Goal: Transaction & Acquisition: Obtain resource

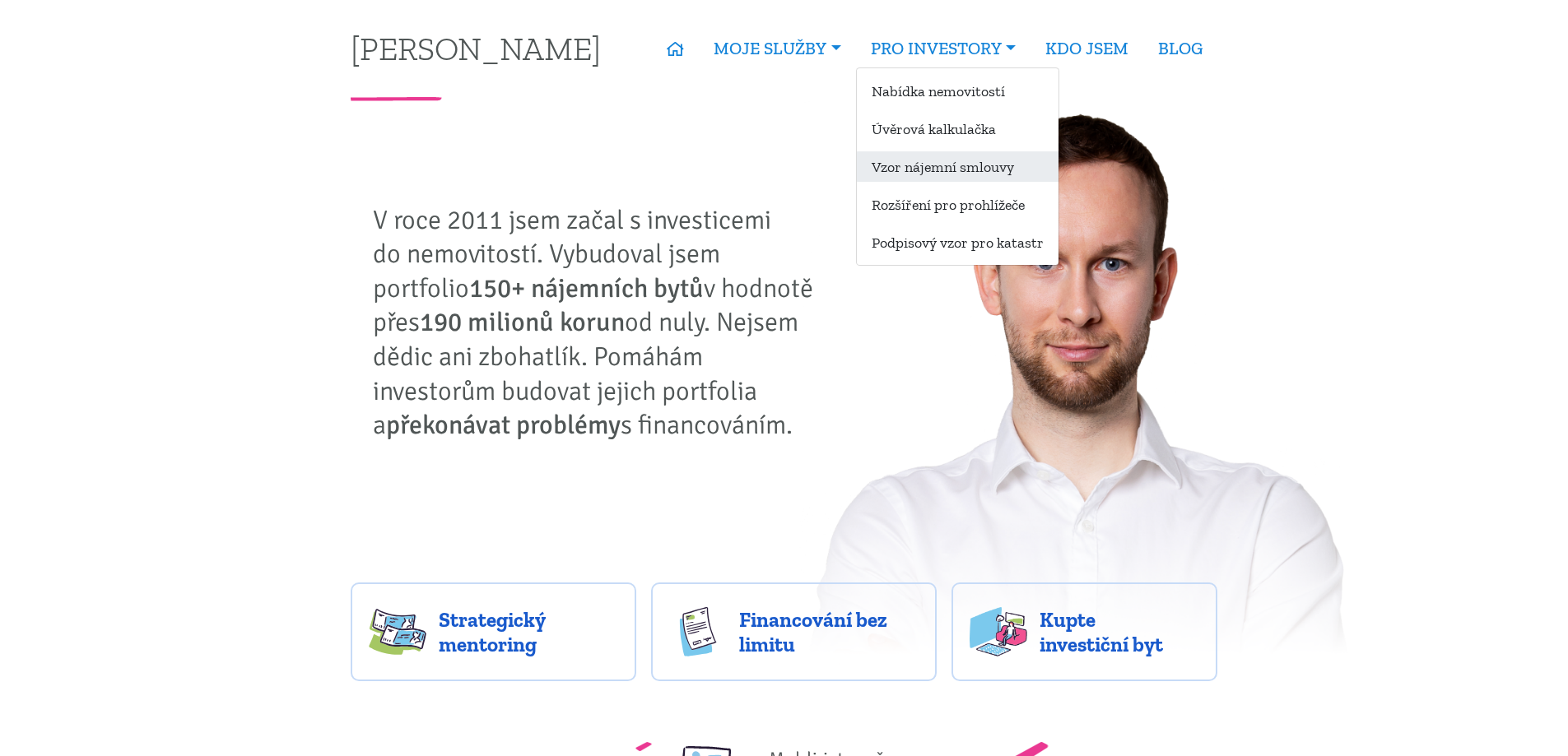
click at [964, 170] on link "Vzor nájemní smlouvy" at bounding box center [958, 166] width 201 height 30
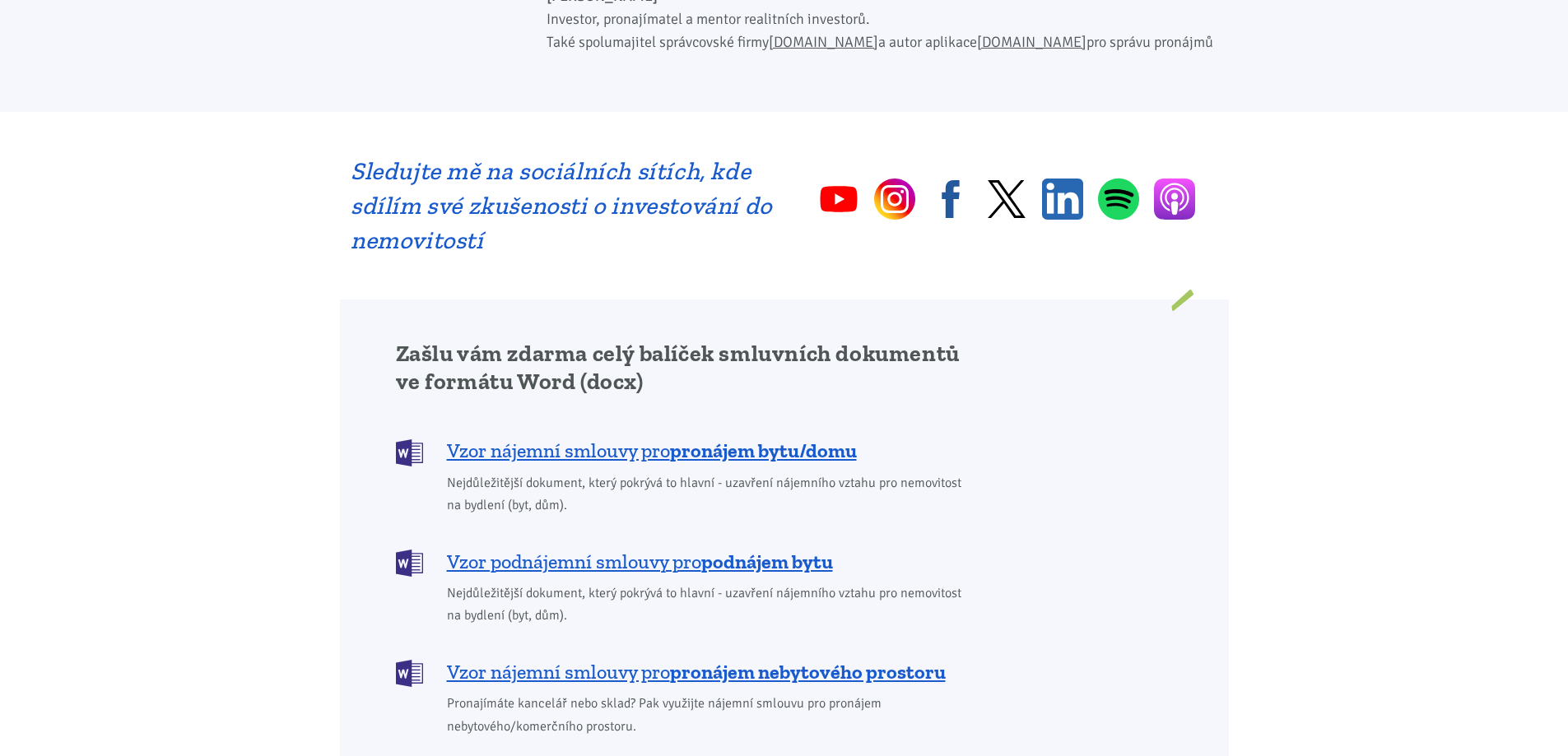
scroll to position [1070, 0]
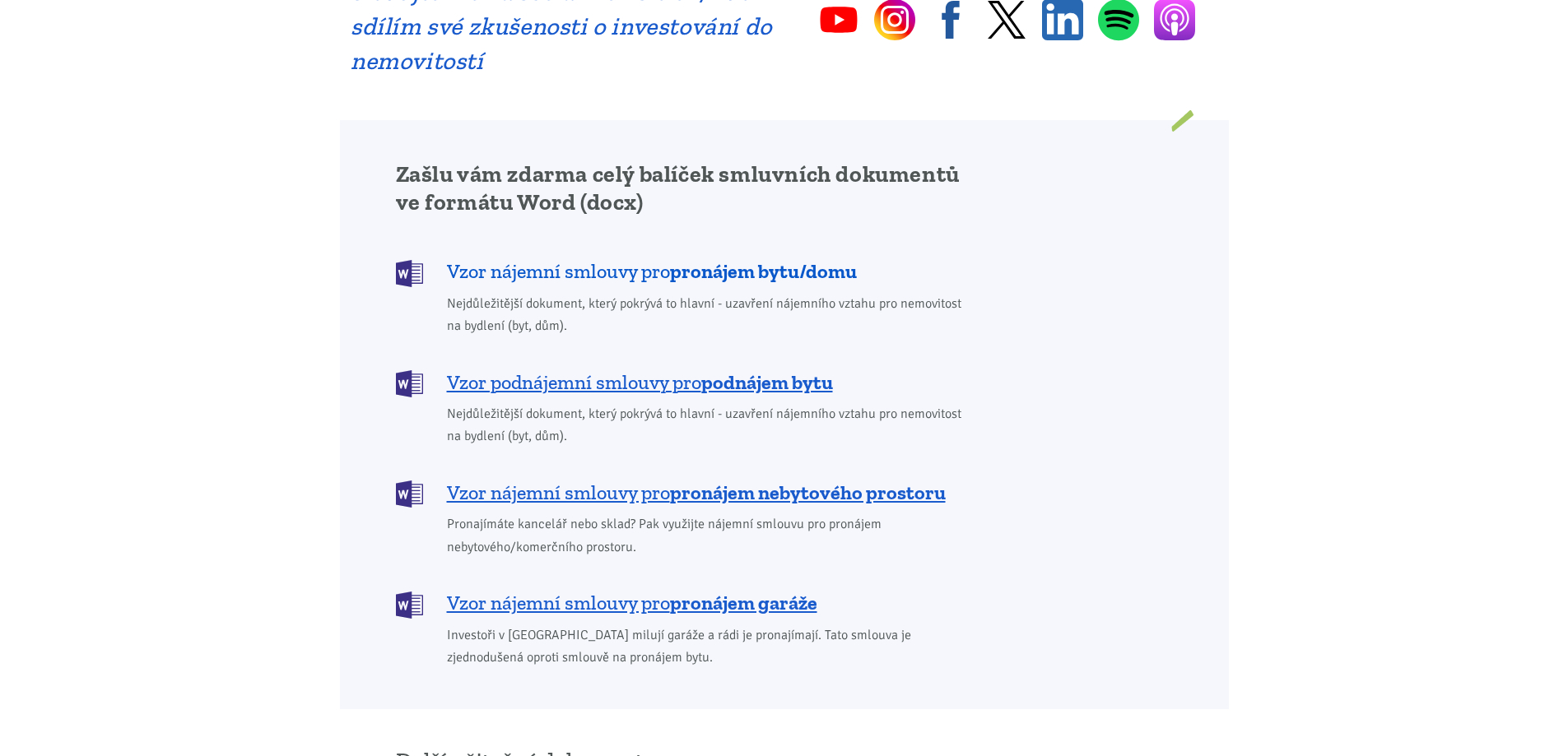
click at [816, 259] on b "pronájem bytu/domu" at bounding box center [763, 271] width 187 height 23
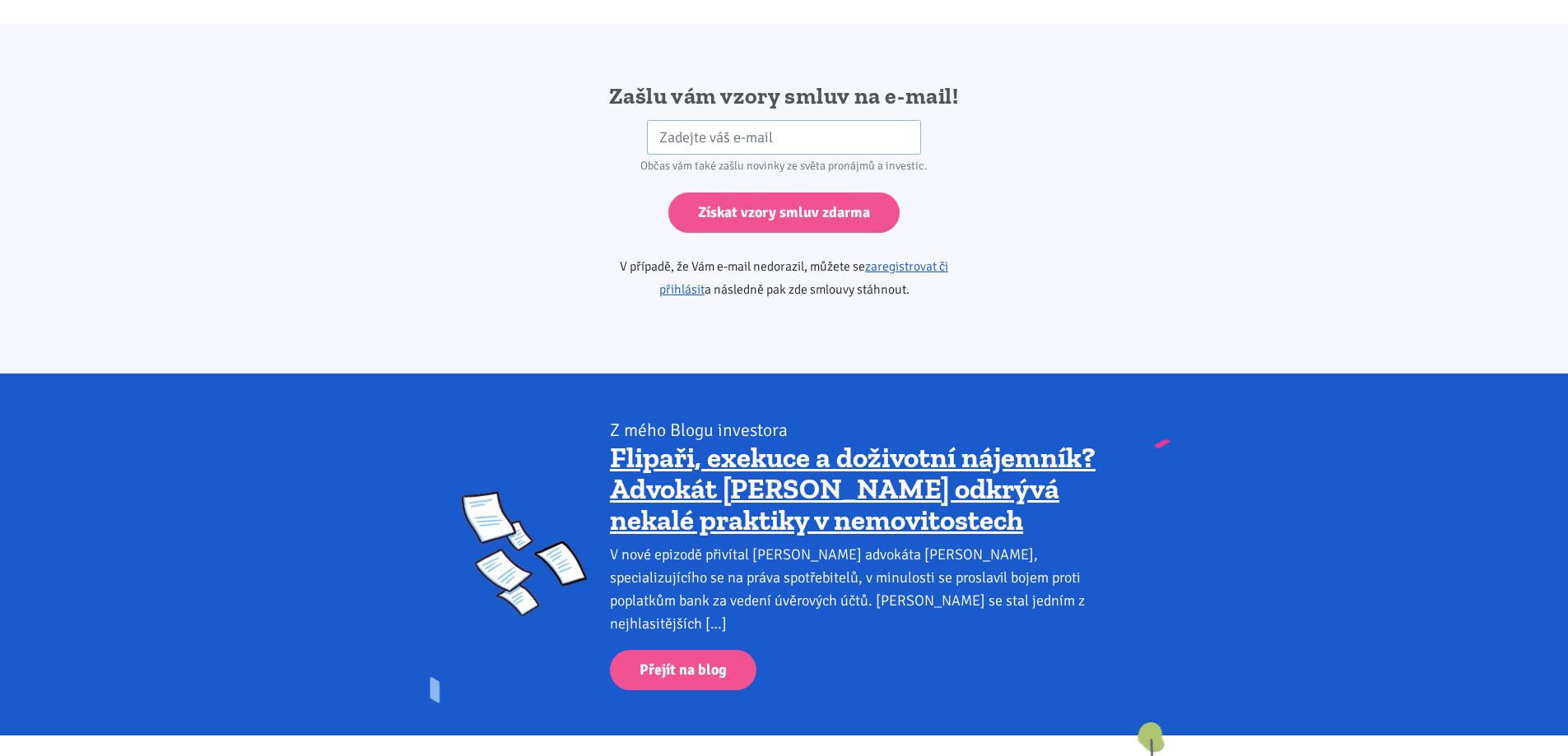
scroll to position [2749, 0]
click at [755, 119] on input "email" at bounding box center [784, 137] width 274 height 35
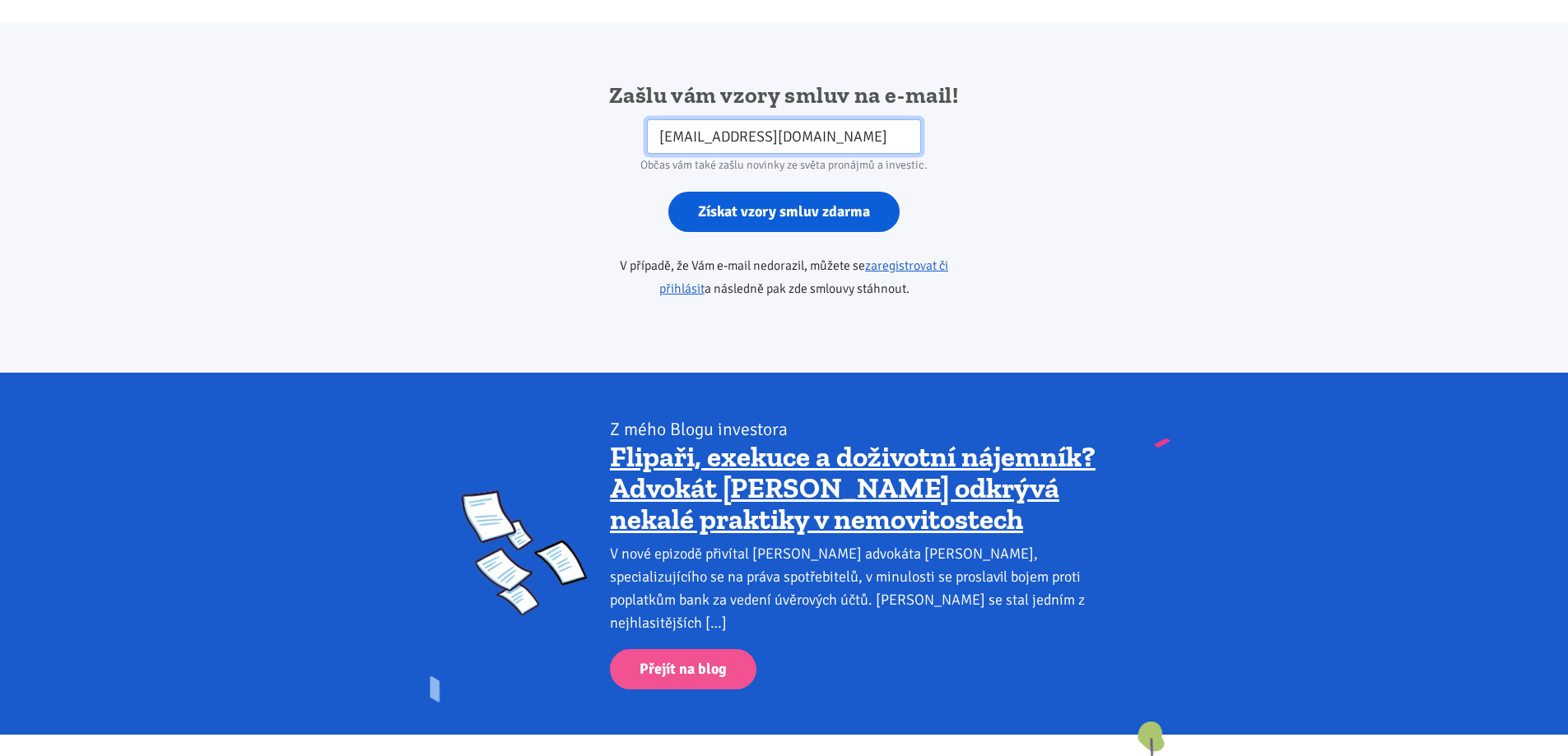
type input "[EMAIL_ADDRESS][DOMAIN_NAME]"
click at [866, 192] on input "Získat vzory smluv zdarma" at bounding box center [784, 212] width 232 height 40
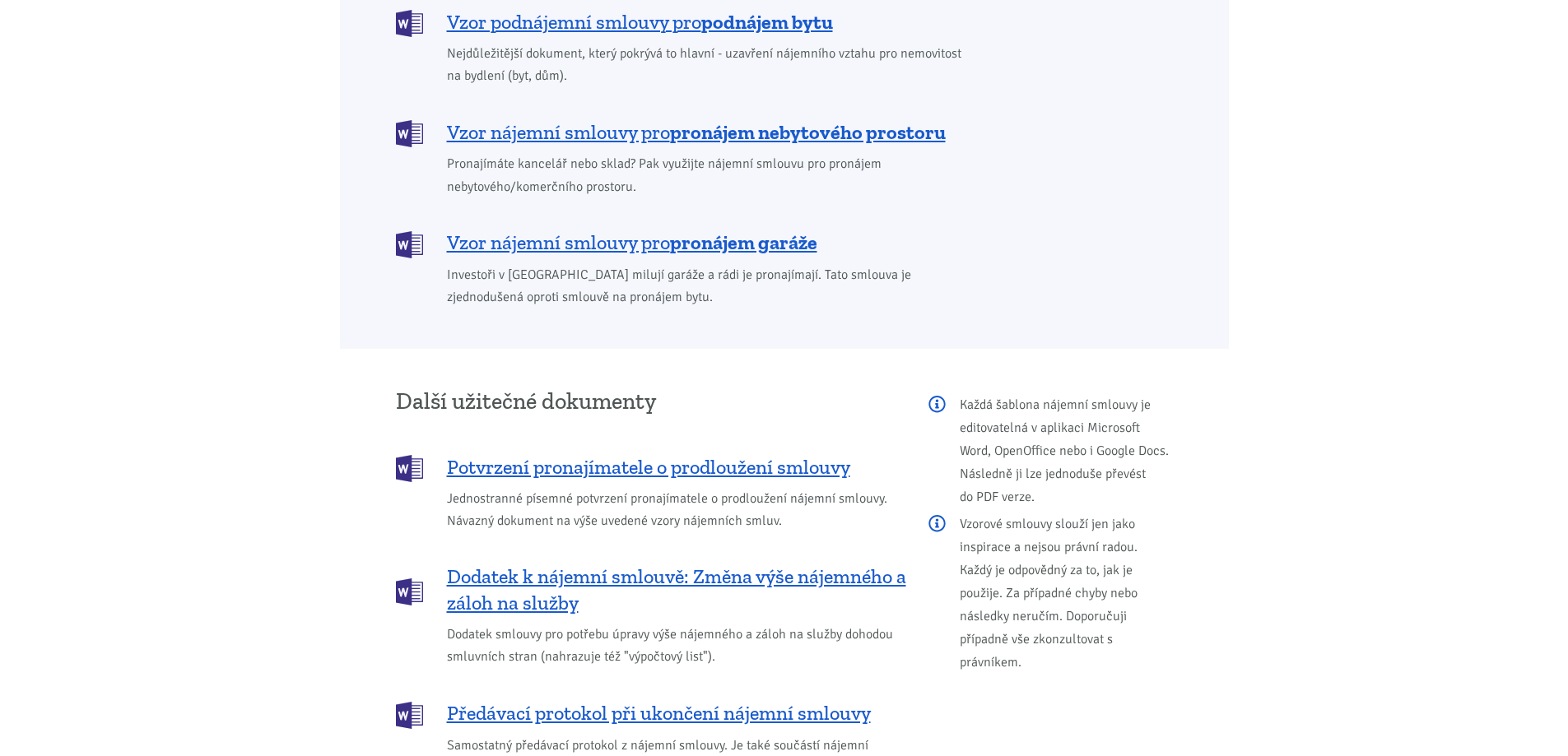
scroll to position [1629, 0]
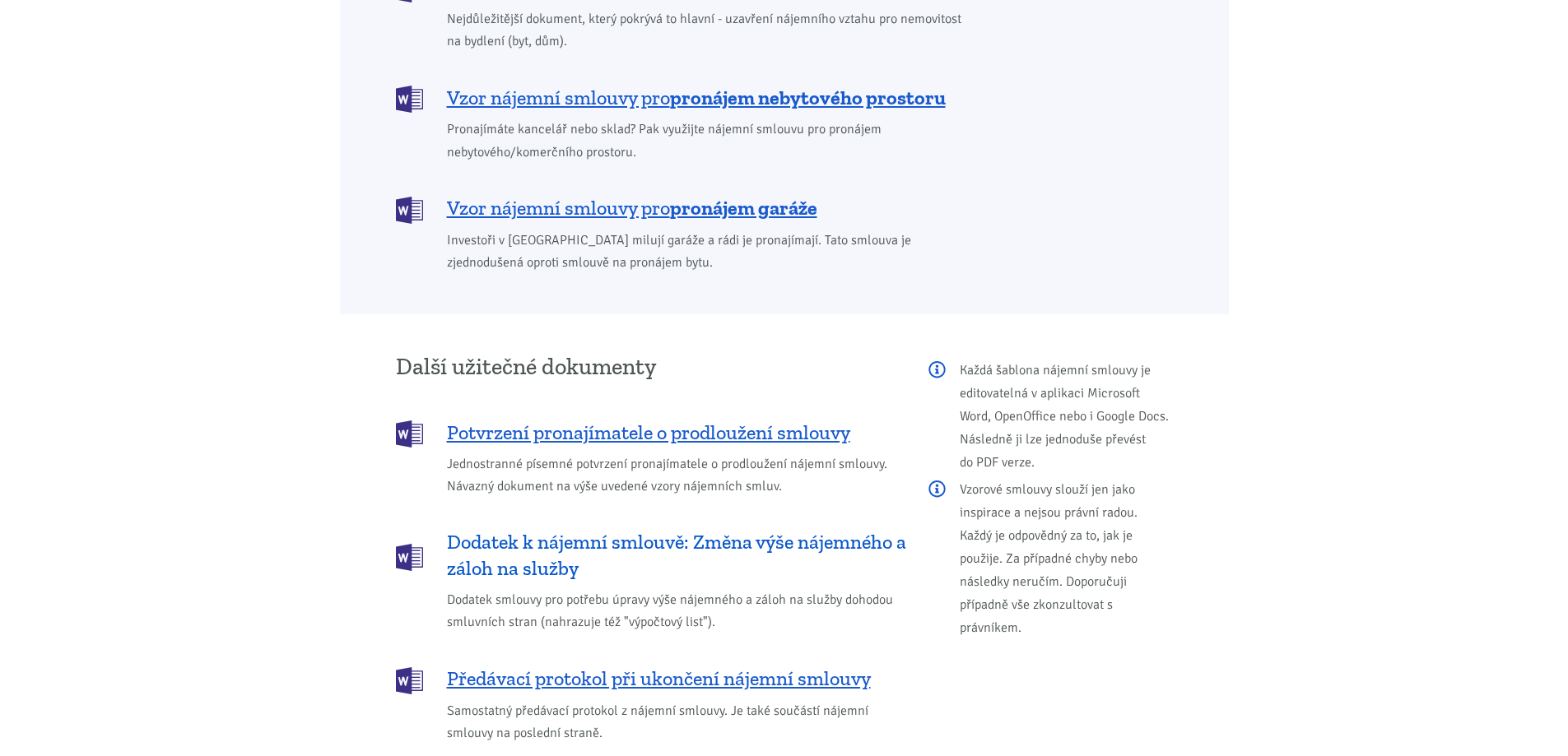
click at [633, 529] on span "Dodatek k nájemní smlouvě: Změna výše nájemného a záloh na služby" at bounding box center [677, 555] width 459 height 53
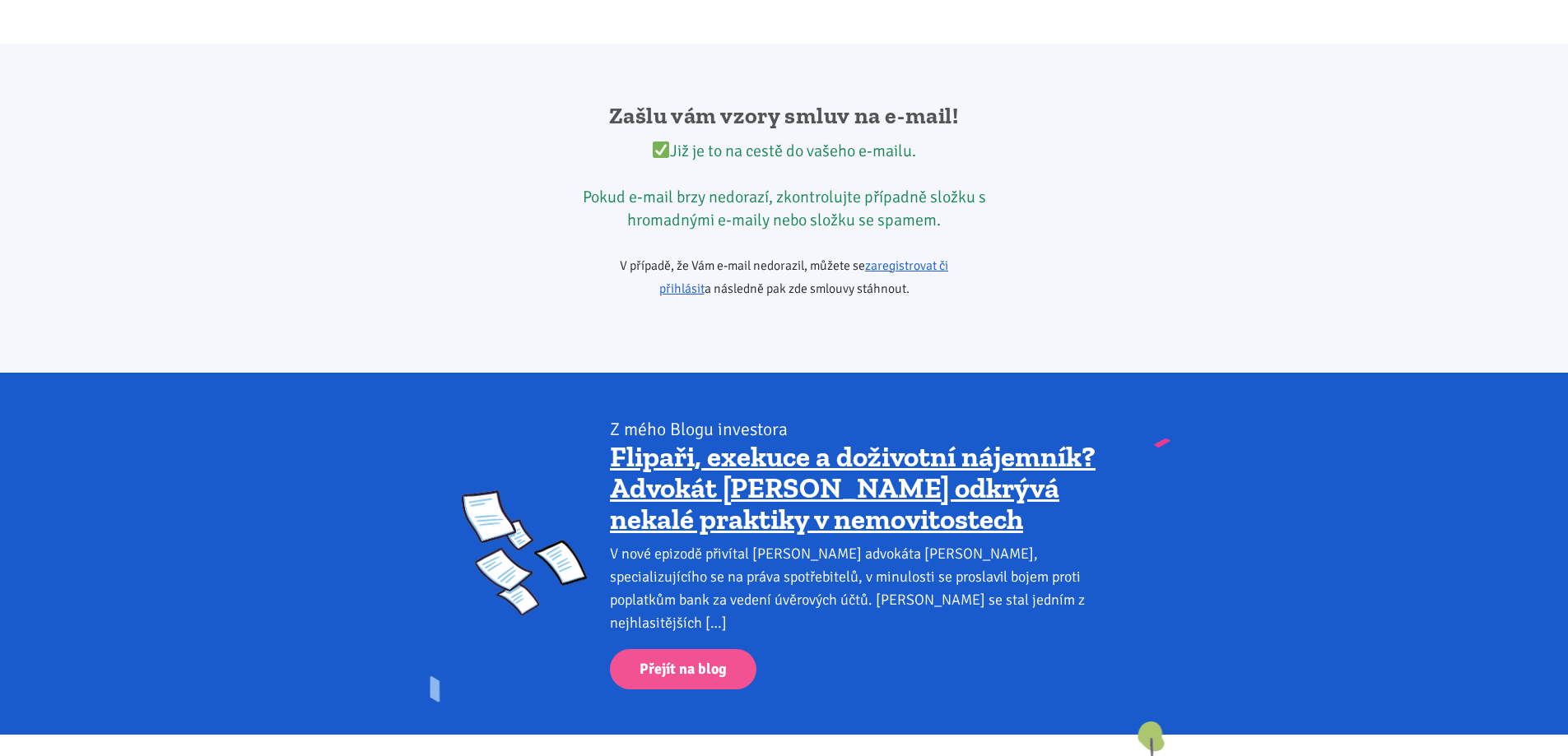
scroll to position [2749, 0]
